Goal: Task Accomplishment & Management: Use online tool/utility

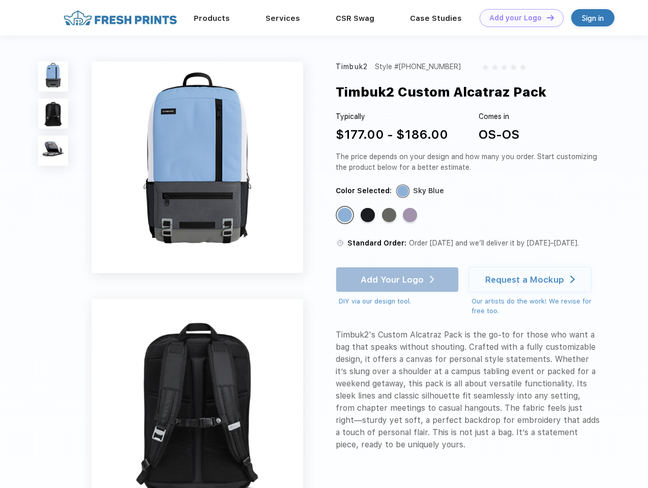
click at [517, 18] on link "Add your Logo Design Tool" at bounding box center [521, 18] width 84 height 18
click at [0, 0] on div "Design Tool" at bounding box center [0, 0] width 0 height 0
click at [545, 17] on link "Add your Logo Design Tool" at bounding box center [521, 18] width 84 height 18
click at [53, 76] on img at bounding box center [53, 76] width 30 height 30
click at [53, 114] on img at bounding box center [53, 114] width 30 height 30
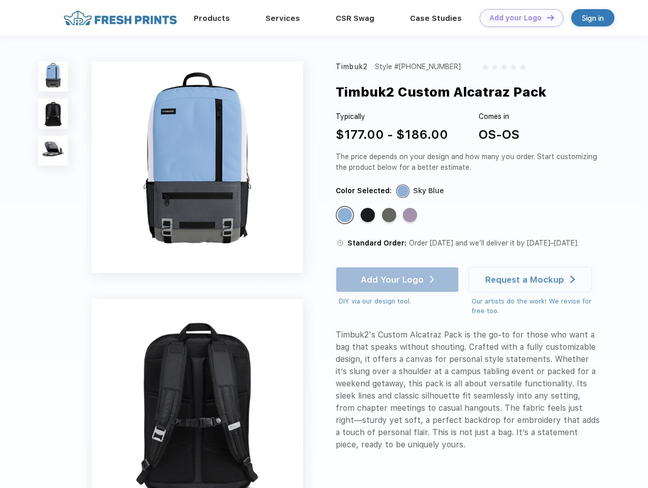
click at [53, 151] on img at bounding box center [53, 151] width 30 height 30
click at [346, 215] on div "Standard Color" at bounding box center [344, 215] width 14 height 14
click at [368, 215] on div "Standard Color" at bounding box center [367, 215] width 14 height 14
click at [390, 215] on div "Standard Color" at bounding box center [389, 215] width 14 height 14
click at [411, 215] on div "Standard Color" at bounding box center [410, 215] width 14 height 14
